Goal: Navigation & Orientation: Find specific page/section

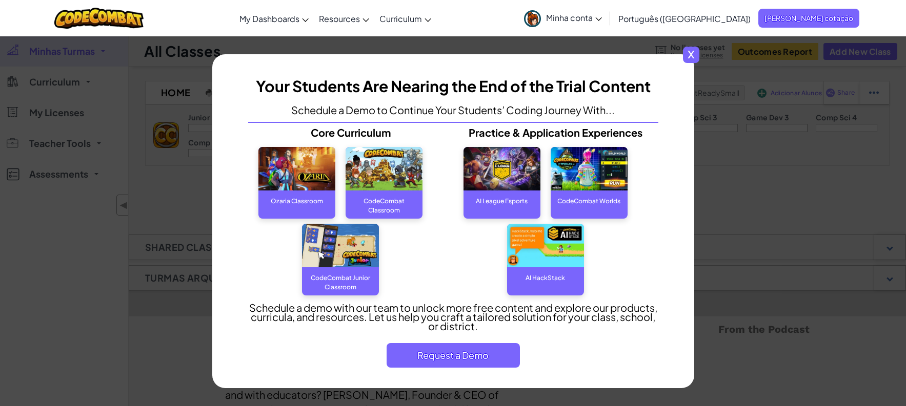
click at [688, 54] on span "x" at bounding box center [691, 55] width 16 height 16
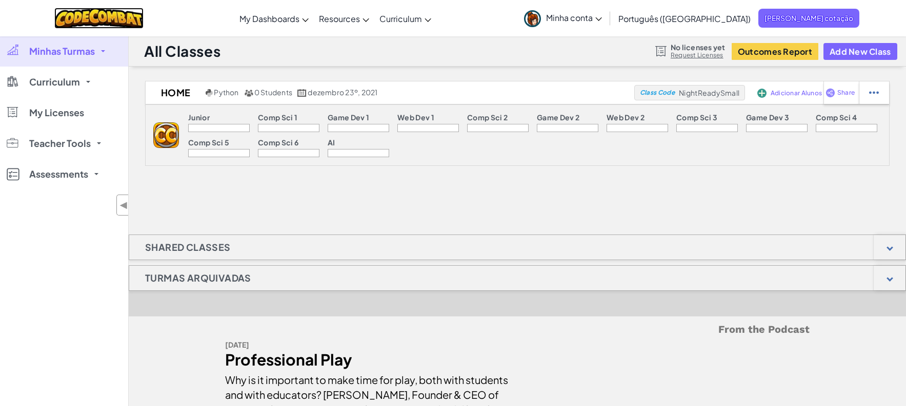
click at [139, 15] on img at bounding box center [99, 18] width 90 height 21
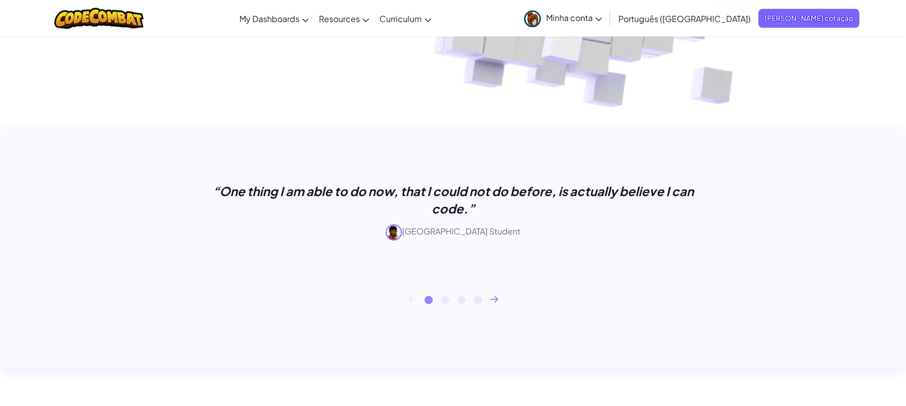
scroll to position [707, 0]
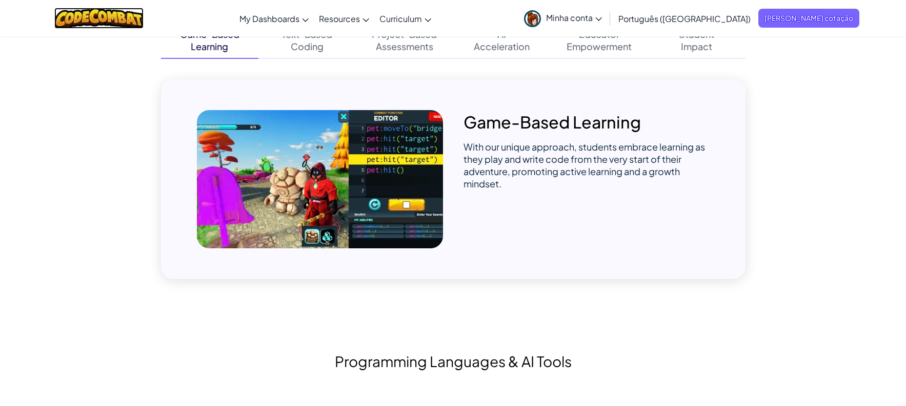
click at [124, 21] on img at bounding box center [99, 18] width 90 height 21
click at [105, 16] on img at bounding box center [99, 18] width 90 height 21
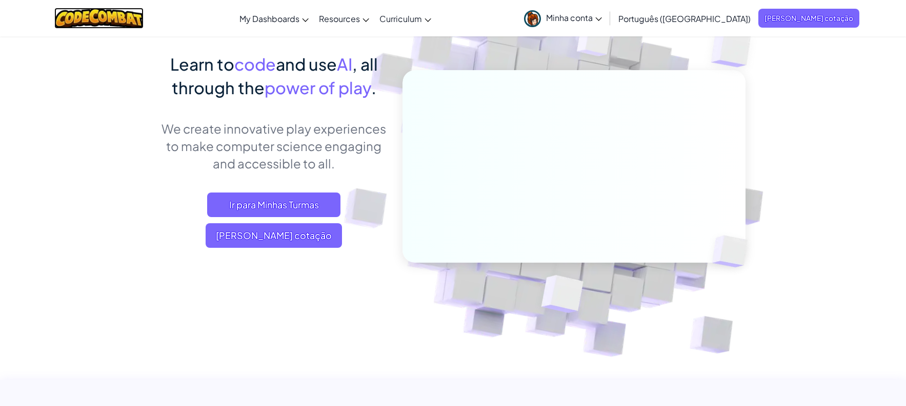
scroll to position [0, 0]
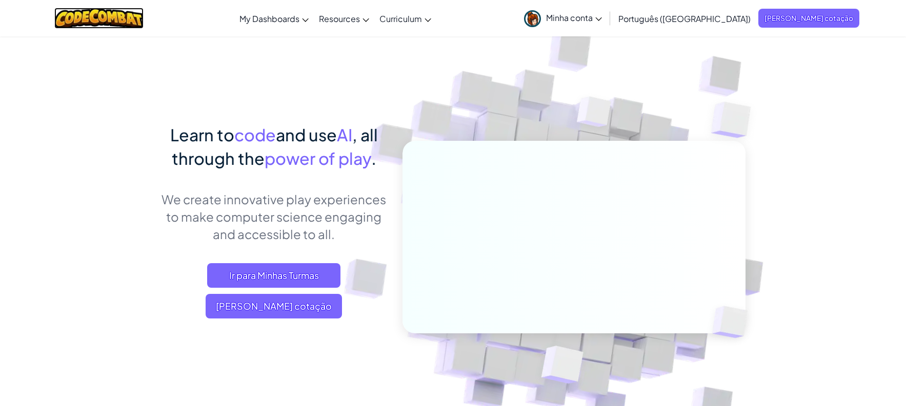
click at [109, 17] on img at bounding box center [99, 18] width 90 height 21
click at [602, 20] on span "Minha conta" at bounding box center [574, 17] width 56 height 11
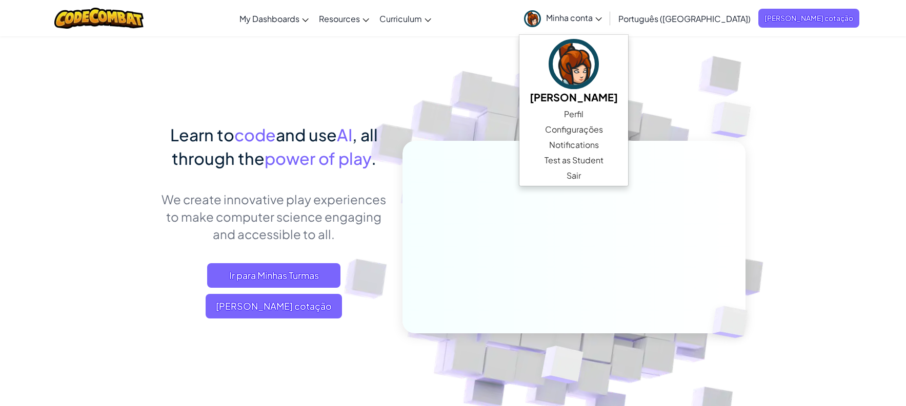
click at [794, 125] on img at bounding box center [566, 225] width 569 height 569
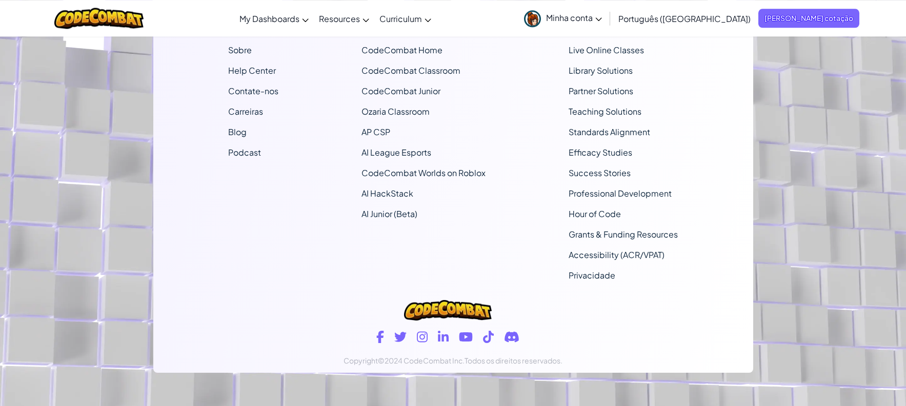
scroll to position [6199, 0]
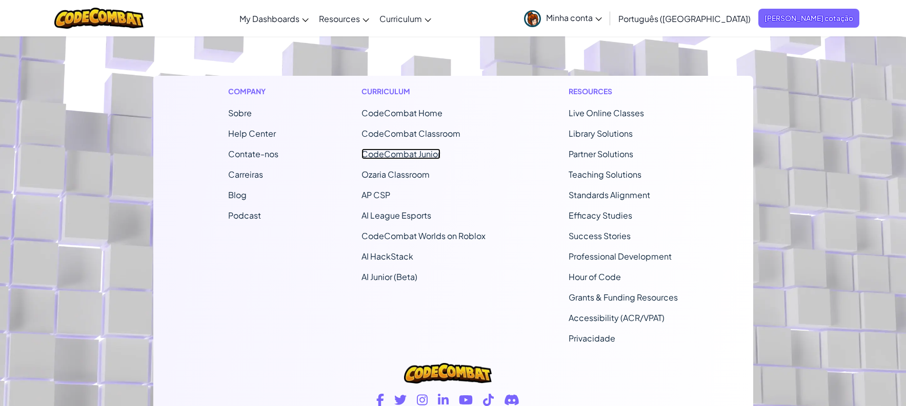
click at [408, 154] on link "CodeCombat Junior" at bounding box center [400, 154] width 79 height 11
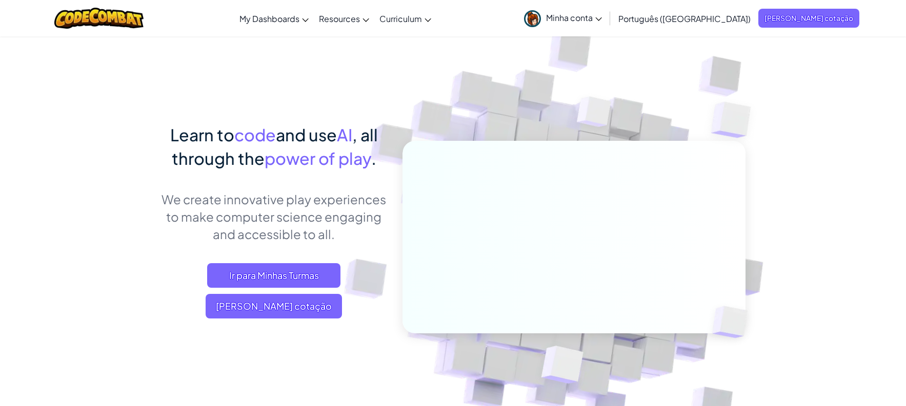
click at [602, 19] on span "Minha conta" at bounding box center [574, 17] width 56 height 11
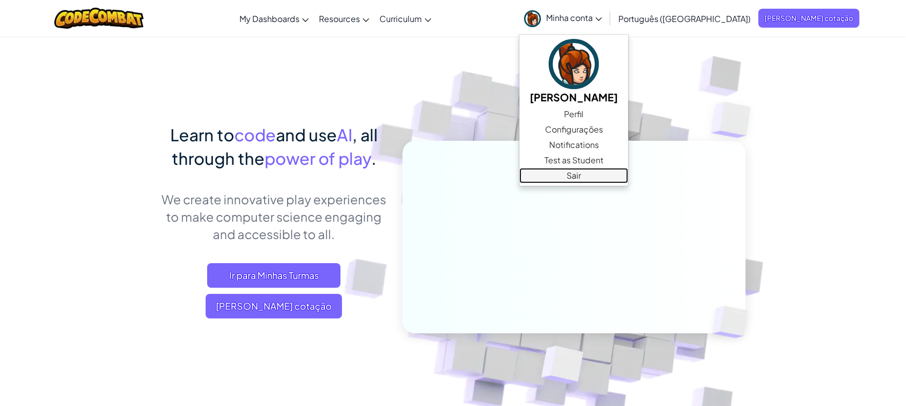
click at [628, 172] on link "Sair" at bounding box center [573, 175] width 109 height 15
